Goal: Transaction & Acquisition: Purchase product/service

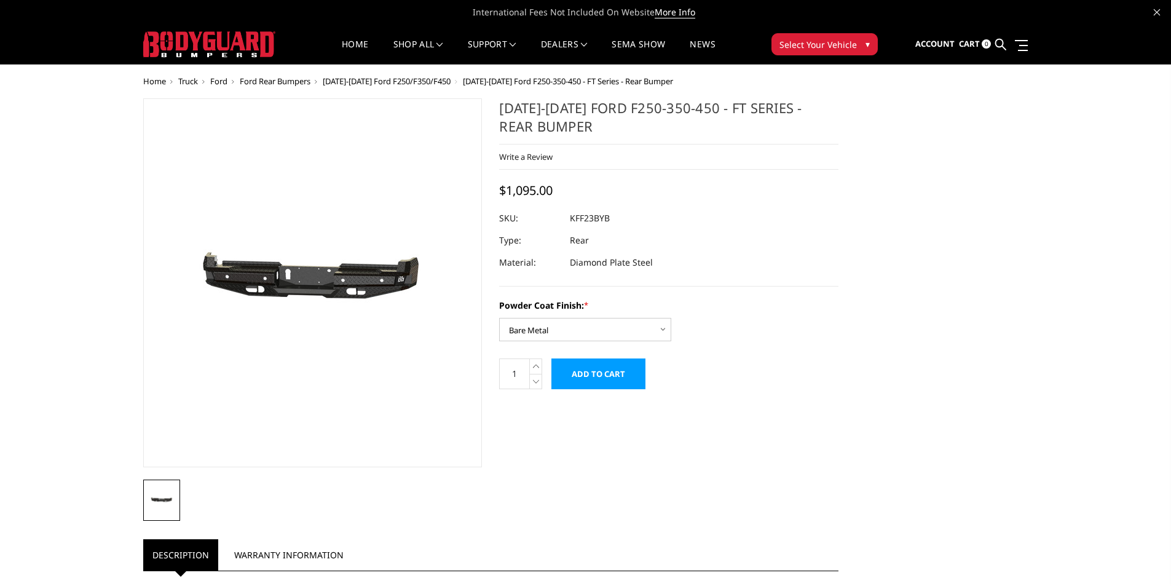
select select "3420"
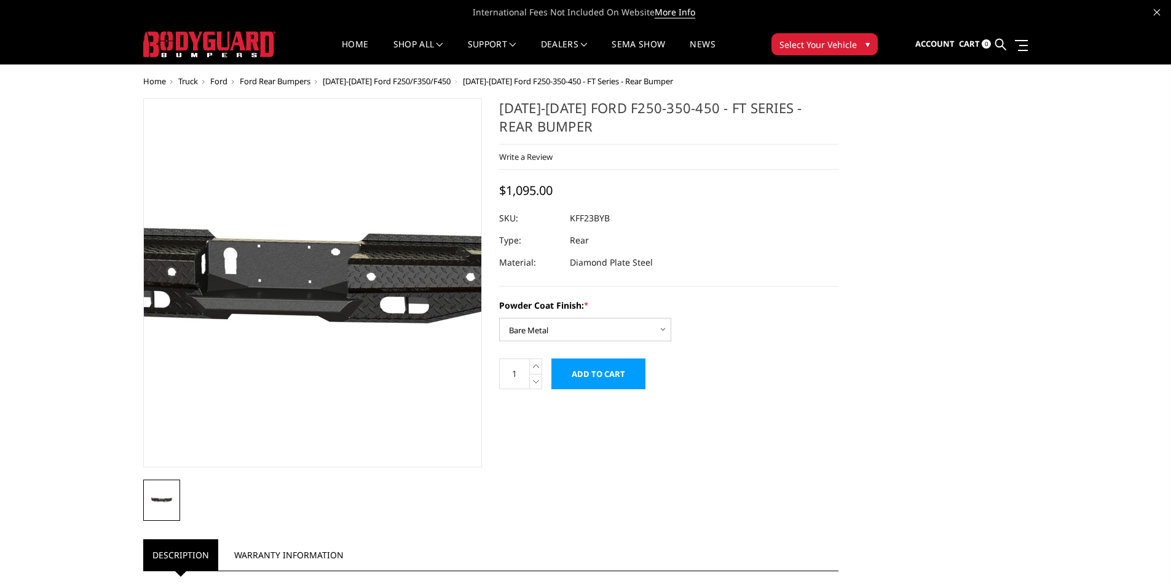
click at [328, 290] on img at bounding box center [292, 283] width 786 height 374
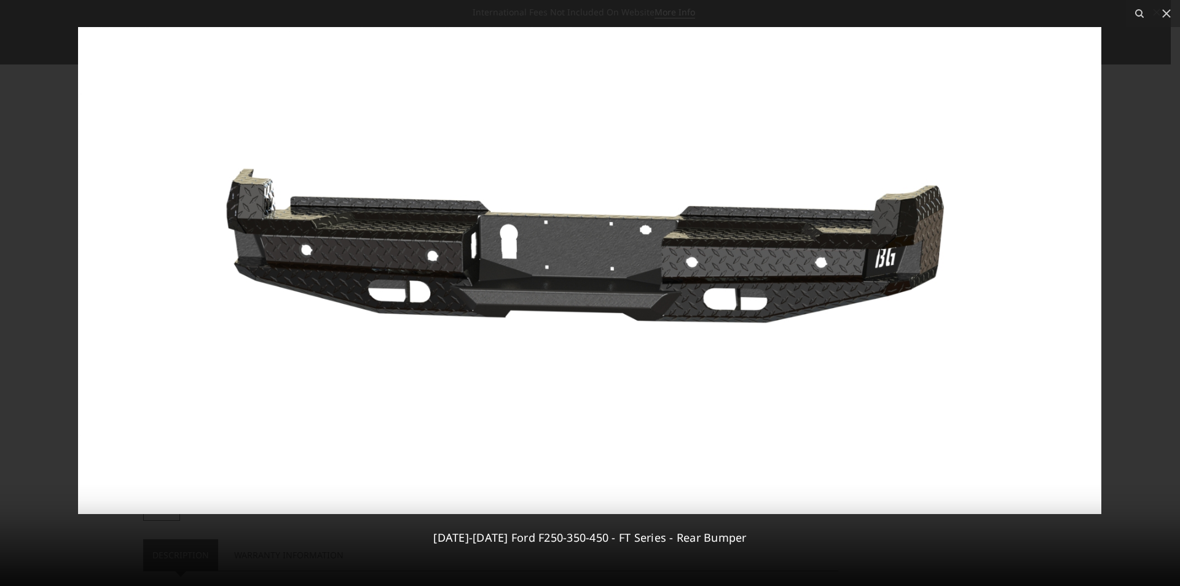
click at [859, 267] on img at bounding box center [589, 270] width 1023 height 487
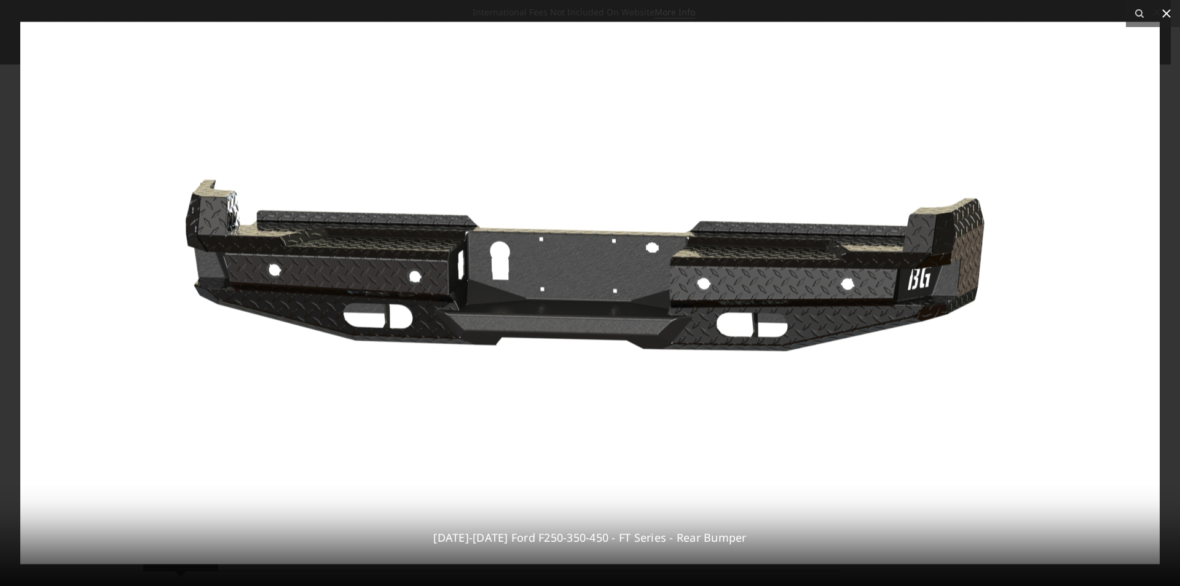
click at [1170, 18] on icon at bounding box center [1166, 13] width 15 height 15
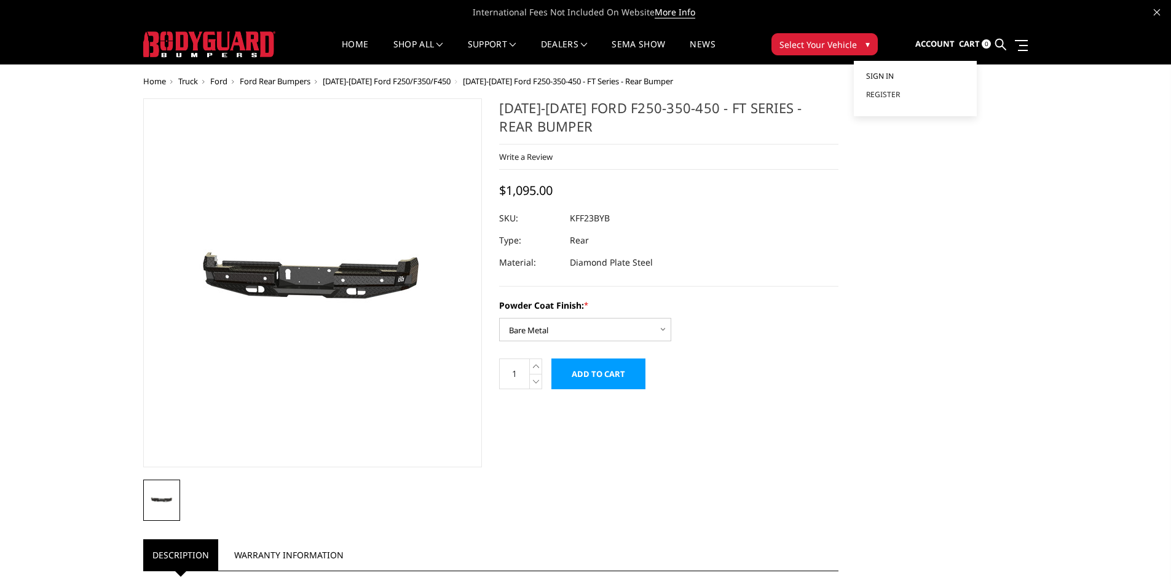
click at [893, 76] on span "Sign in" at bounding box center [880, 76] width 28 height 10
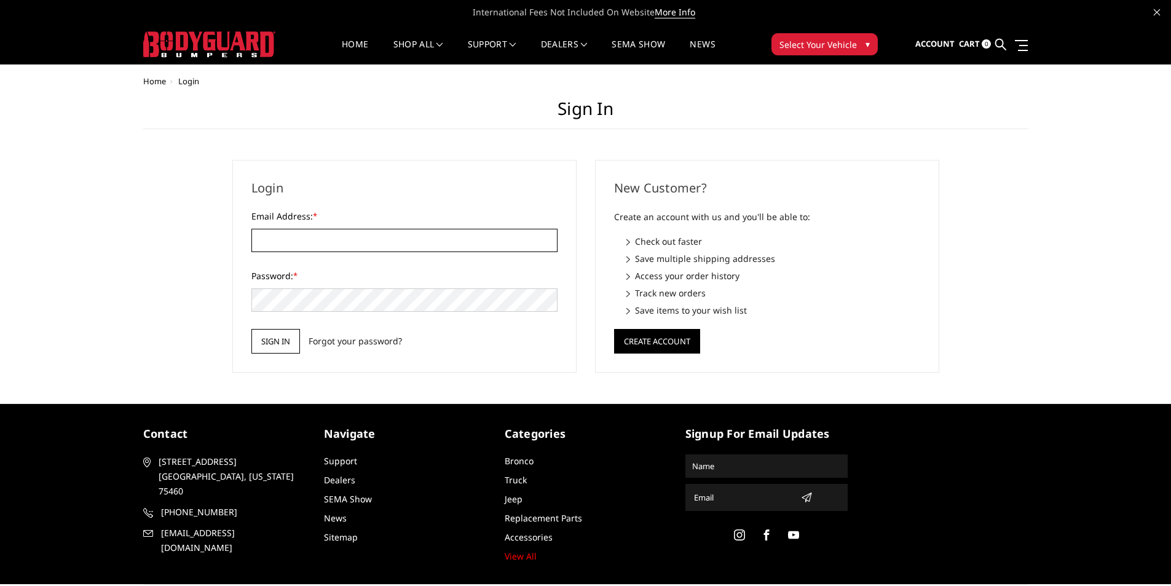
type input "[PERSON_NAME][EMAIL_ADDRESS][DOMAIN_NAME]"
click at [273, 350] on input "Sign in" at bounding box center [275, 341] width 49 height 25
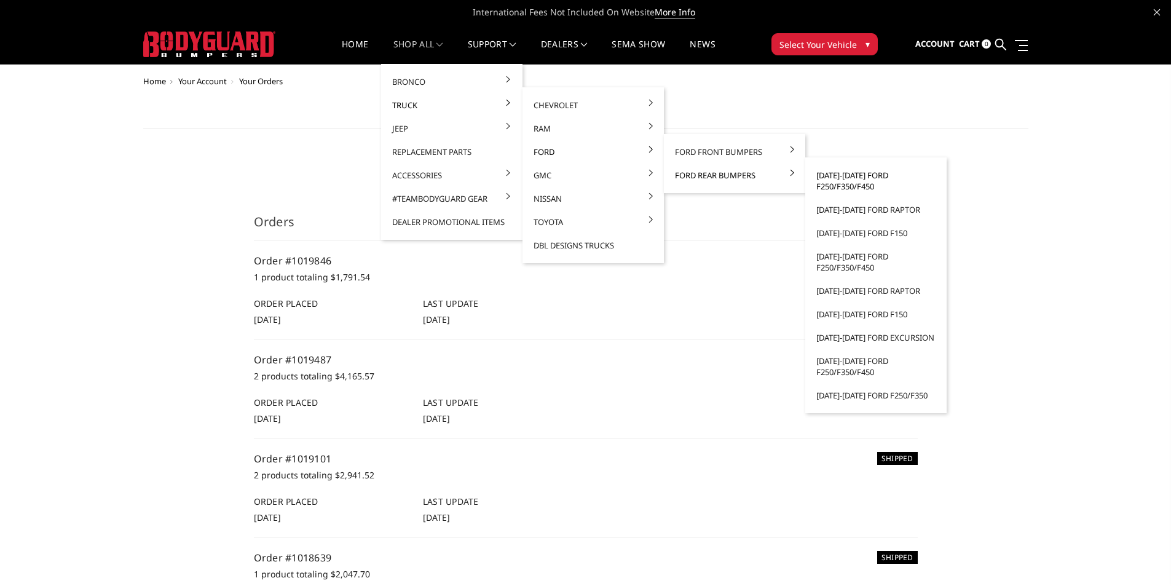
click at [864, 184] on link "[DATE]-[DATE] Ford F250/F350/F450" at bounding box center [875, 180] width 131 height 34
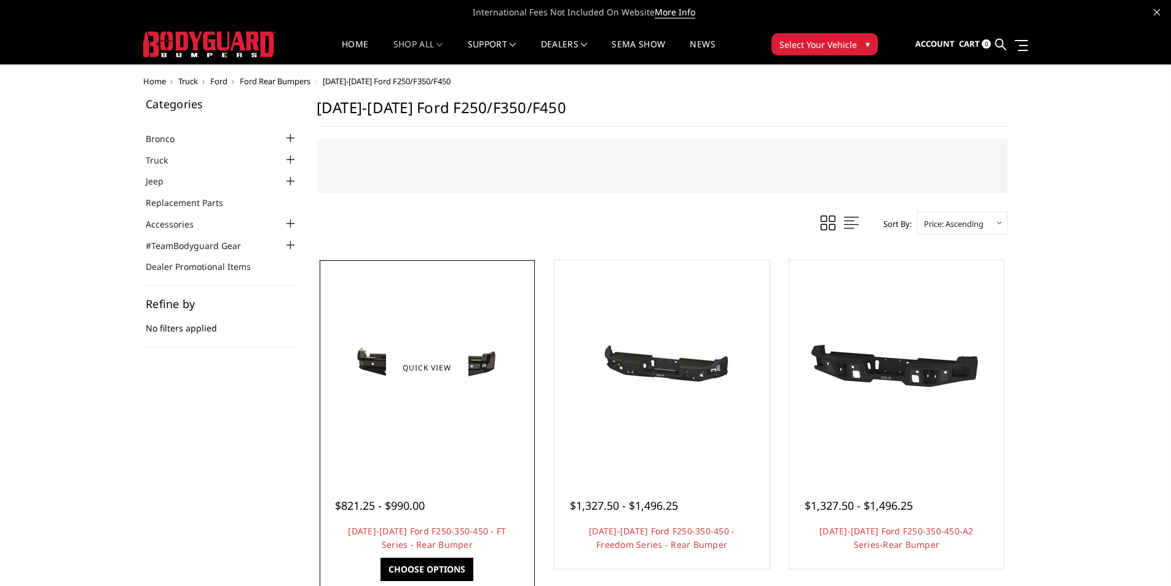
click at [445, 423] on div at bounding box center [427, 367] width 209 height 209
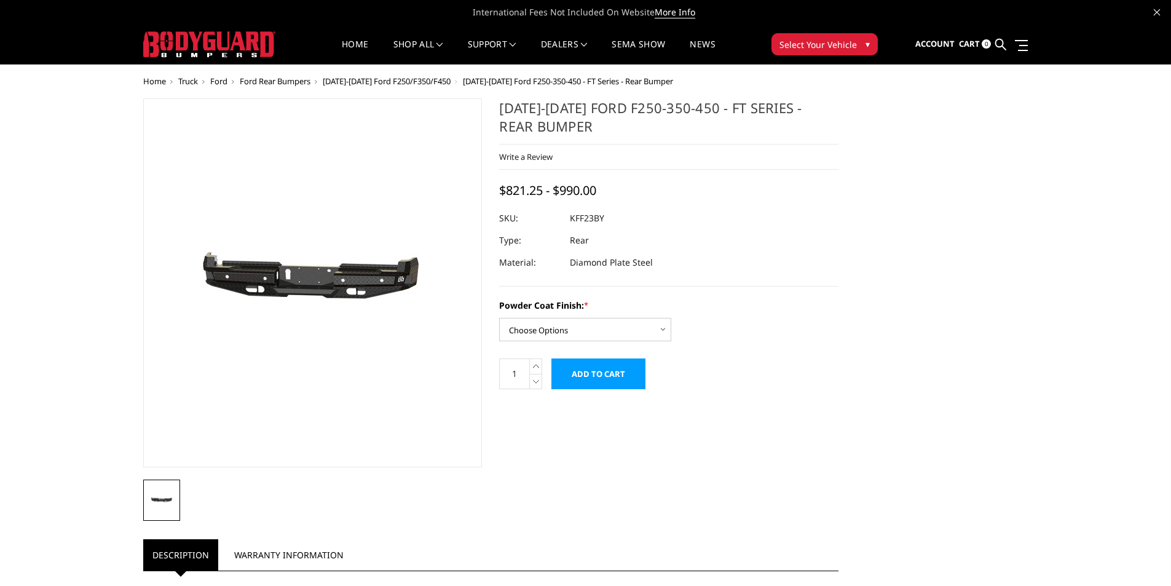
click at [392, 299] on img at bounding box center [207, 283] width 786 height 374
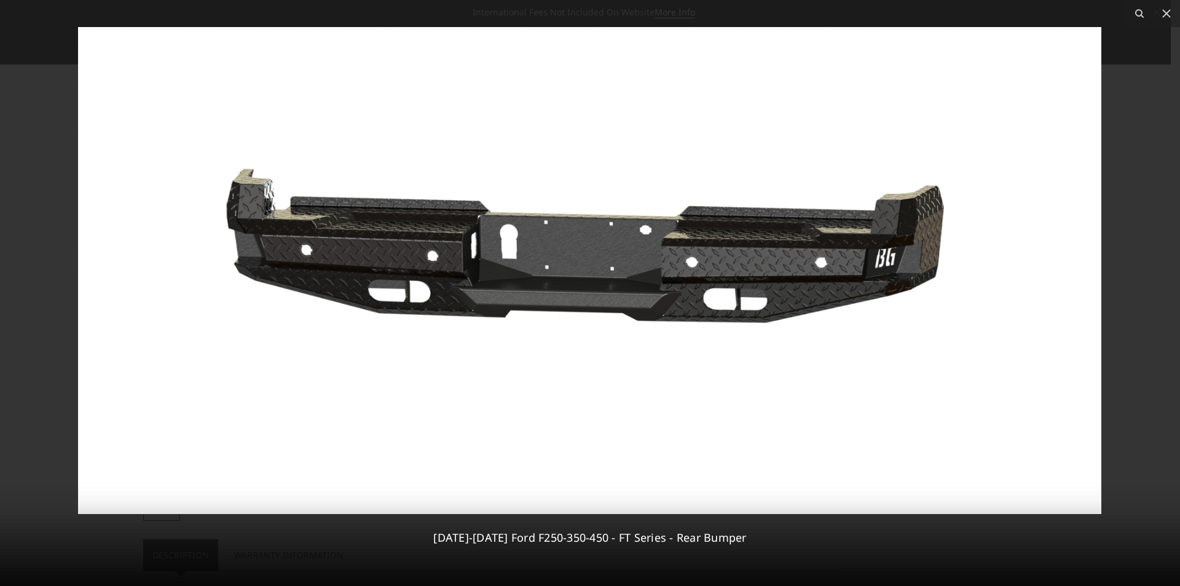
click at [634, 194] on img at bounding box center [589, 270] width 1023 height 487
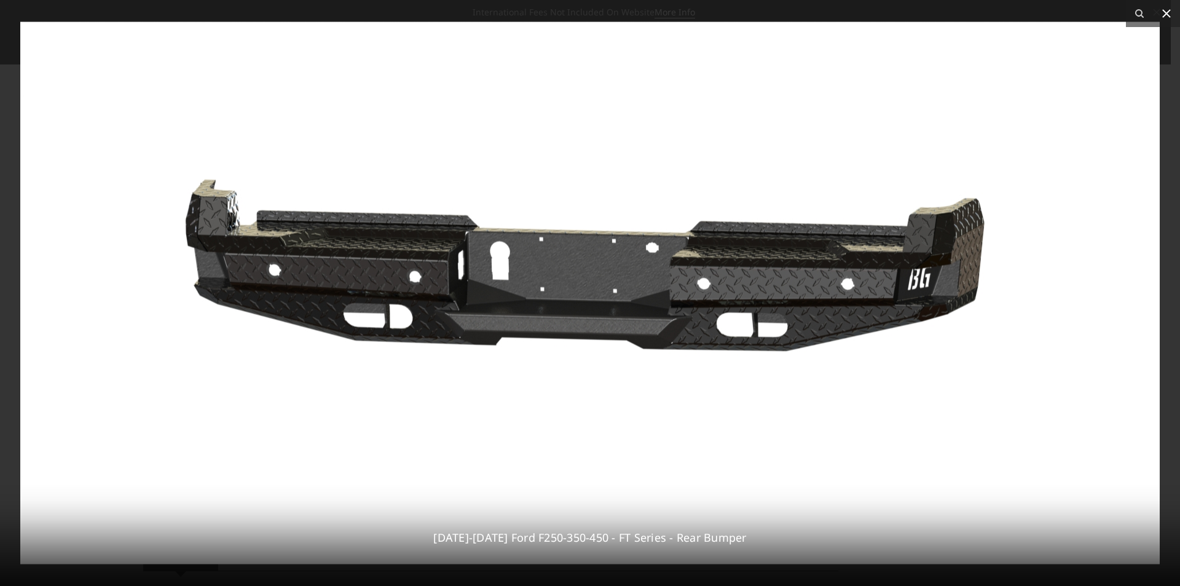
click at [1170, 22] on button at bounding box center [1166, 13] width 27 height 27
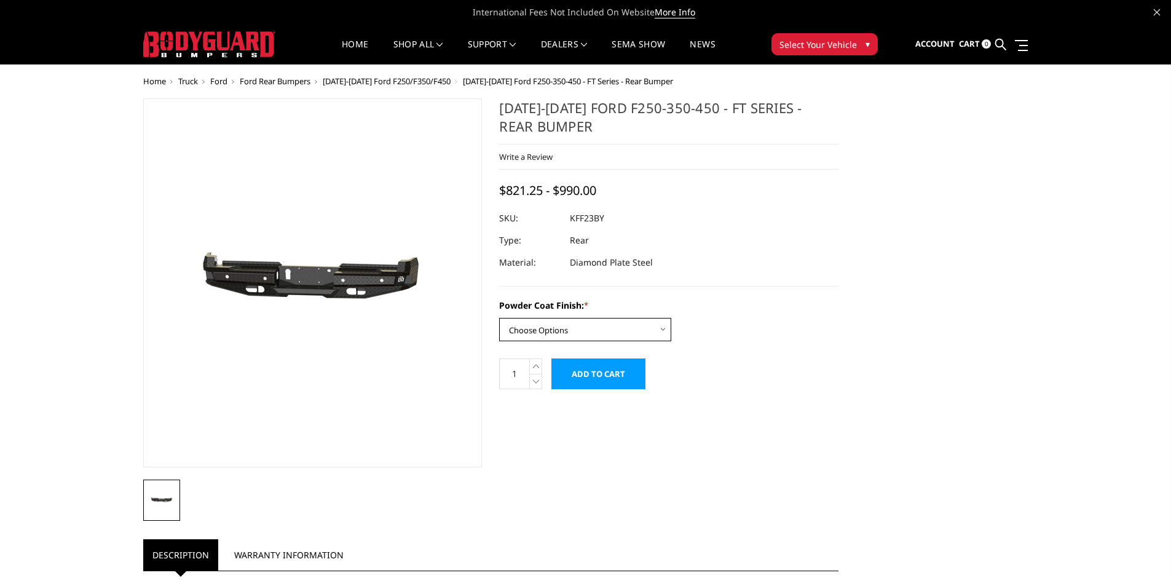
click at [590, 332] on select "Choose Options Bare Metal Gloss Black Powder Coat Textured Black Powder Coat" at bounding box center [585, 329] width 172 height 23
select select "3420"
click at [499, 318] on select "Choose Options Bare Metal Gloss Black Powder Coat Textured Black Powder Coat" at bounding box center [585, 329] width 172 height 23
